Goal: Use online tool/utility: Utilize a website feature to perform a specific function

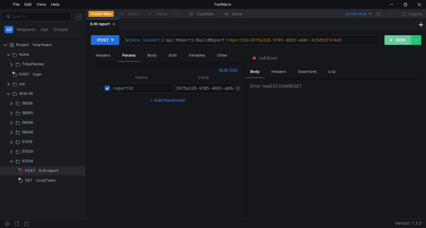
drag, startPoint x: 389, startPoint y: 40, endPoint x: 304, endPoint y: 81, distance: 94.2
click at [388, 40] on button "RUN" at bounding box center [397, 40] width 27 height 10
click at [392, 41] on button "RUN" at bounding box center [397, 40] width 27 height 10
click at [398, 44] on button "RUN" at bounding box center [397, 40] width 27 height 10
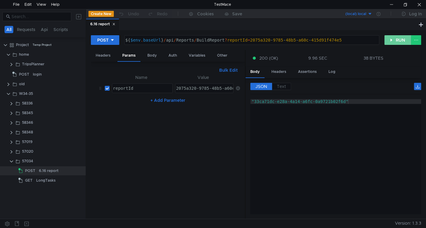
drag, startPoint x: 395, startPoint y: 35, endPoint x: 390, endPoint y: 40, distance: 7.3
click at [394, 35] on button "RUN" at bounding box center [397, 40] width 27 height 10
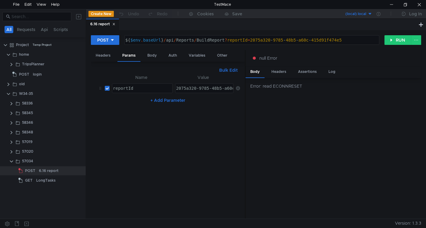
click at [262, 134] on div "Error: read ECONNRESET" at bounding box center [333, 148] width 176 height 141
click at [396, 39] on button "RUN" at bounding box center [397, 40] width 27 height 10
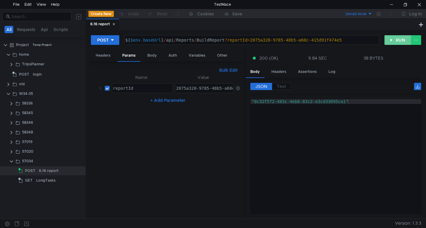
click at [395, 39] on button "RUN" at bounding box center [397, 40] width 27 height 10
click at [396, 40] on button "RUN" at bounding box center [397, 40] width 27 height 10
click at [396, 39] on button "RUN" at bounding box center [397, 40] width 27 height 10
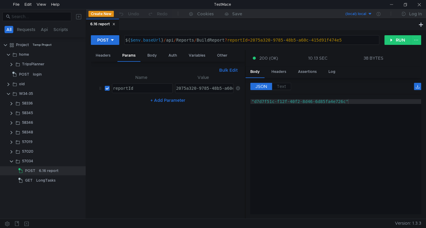
type textarea ""d7d7f51c-f12f-40f2-8d46-6d85fa4e726c""
click at [257, 112] on div ""d7d7f51c-f12f-40f2-8d46-6d85fa4e726c"" at bounding box center [335, 161] width 171 height 125
